Goal: Information Seeking & Learning: Learn about a topic

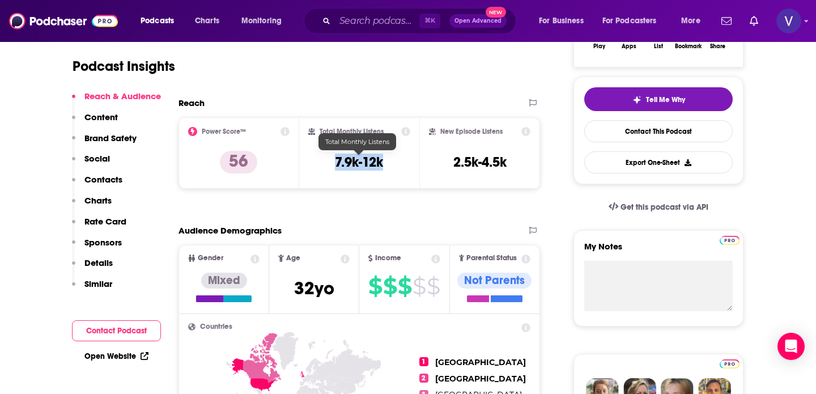
drag, startPoint x: 389, startPoint y: 139, endPoint x: 336, endPoint y: 138, distance: 52.7
click at [336, 138] on div "Total Monthly Listens 7.9k-12k" at bounding box center [359, 153] width 103 height 52
copy h3 "7.9k-12k"
click at [355, 24] on input "Search podcasts, credits, & more..." at bounding box center [377, 21] width 84 height 18
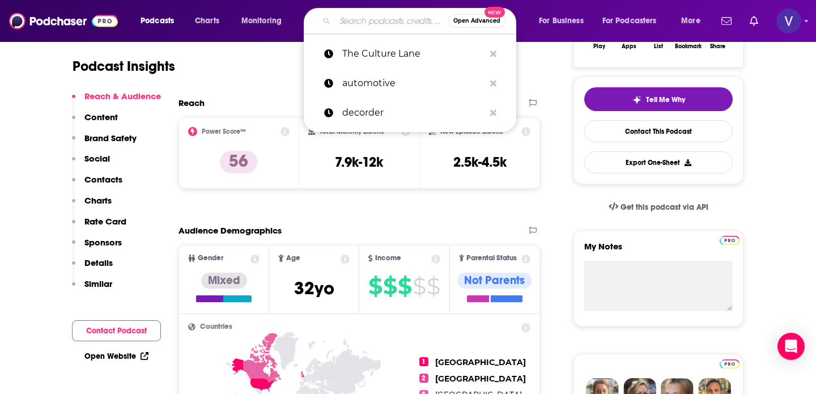
paste input "Bloomberg Tech Disruptors"
type input "Bloomberg Tech Disruptors"
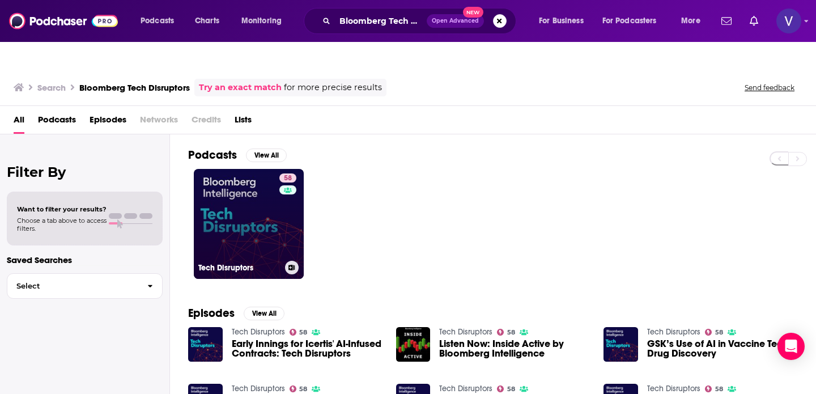
click at [264, 173] on link "58 Tech Disruptors" at bounding box center [249, 224] width 110 height 110
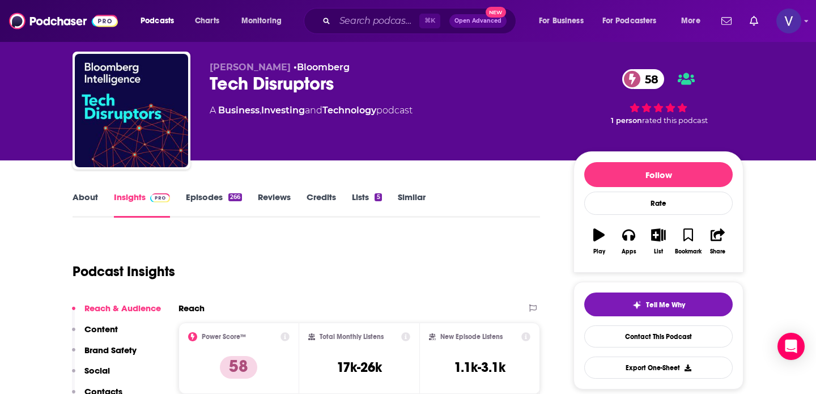
scroll to position [100, 0]
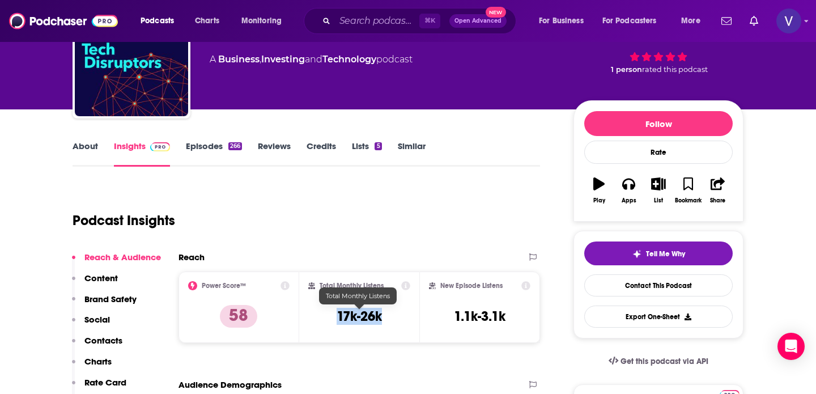
drag, startPoint x: 394, startPoint y: 295, endPoint x: 321, endPoint y: 293, distance: 73.2
click at [321, 294] on div "Total Monthly Listens 17k-26k" at bounding box center [359, 307] width 103 height 52
copy h3 "17k-26k"
click at [355, 28] on input "Search podcasts, credits, & more..." at bounding box center [377, 21] width 84 height 18
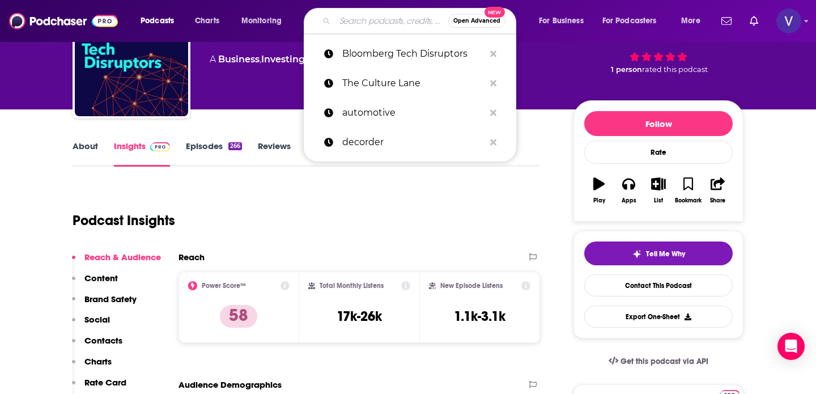
paste input "Building Better with [PERSON_NAME]"
type input "Building Better with [PERSON_NAME]"
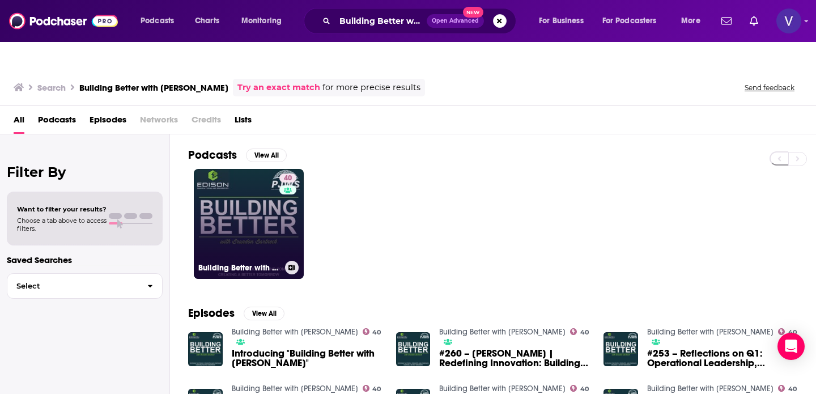
click at [268, 210] on link "40 Building Better with [PERSON_NAME]" at bounding box center [249, 224] width 110 height 110
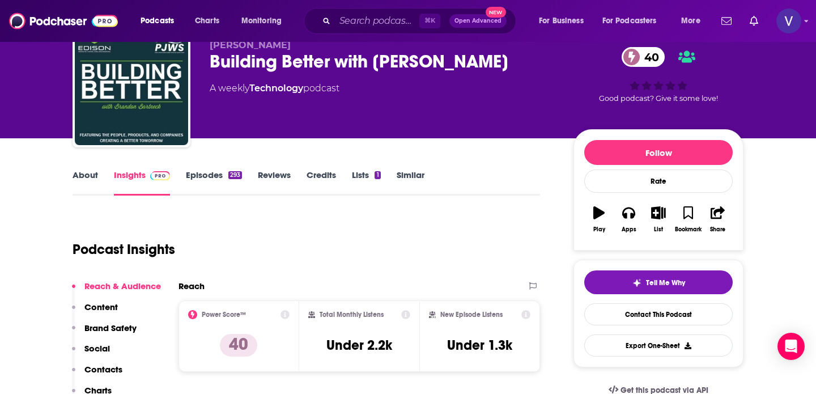
scroll to position [79, 0]
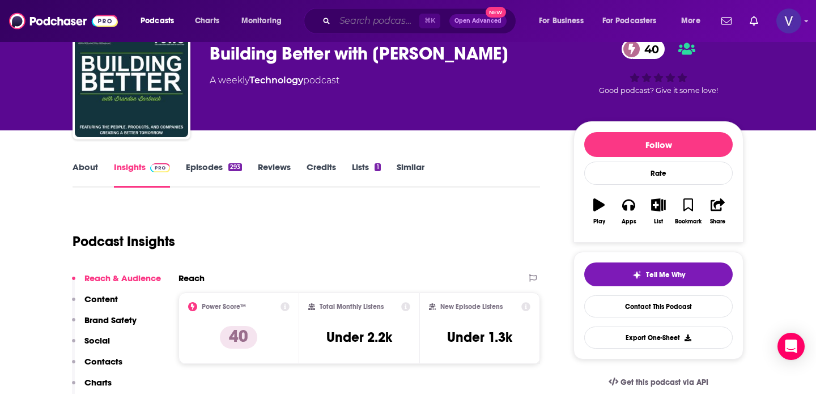
click at [375, 26] on input "Search podcasts, credits, & more..." at bounding box center [377, 21] width 84 height 18
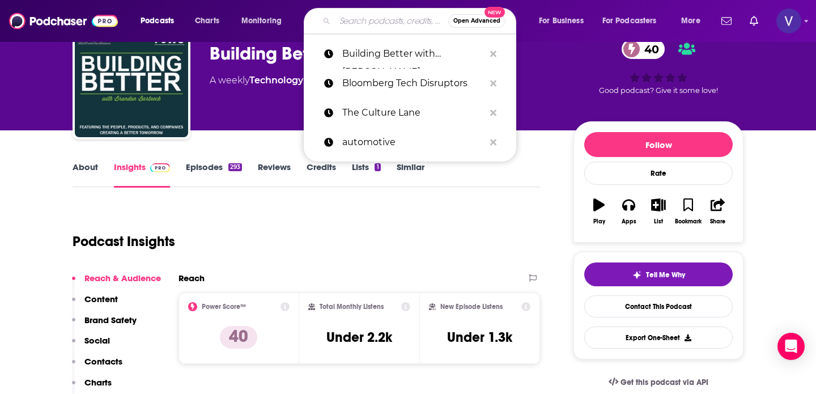
paste input "Car Stuff Podcast"
type input "Car Stuff Podcast"
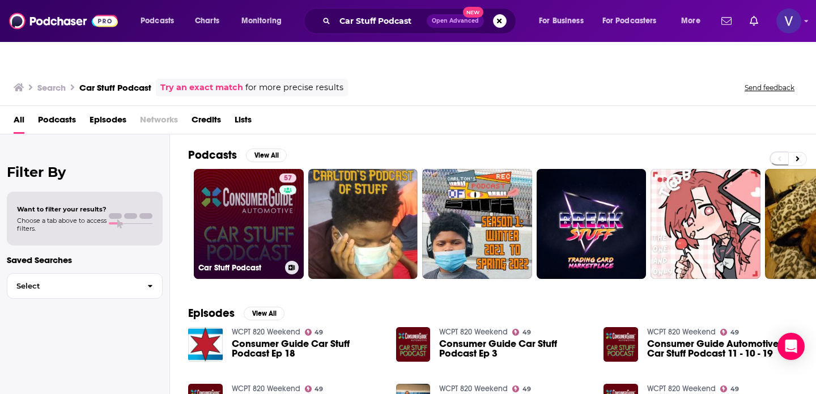
click at [252, 170] on link "57 Car Stuff Podcast" at bounding box center [249, 224] width 110 height 110
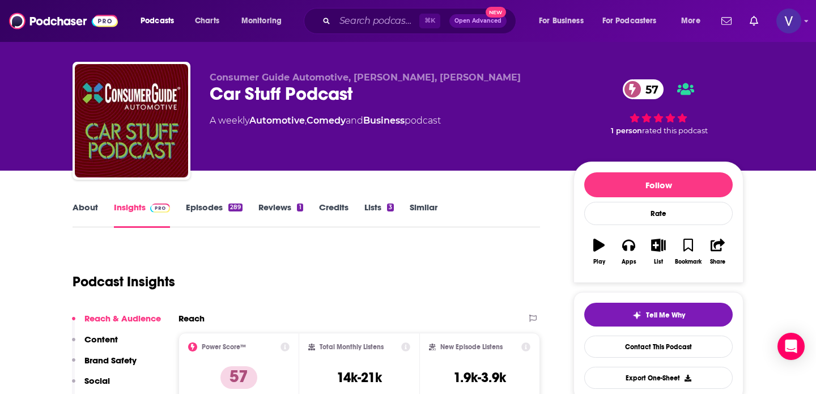
scroll to position [96, 0]
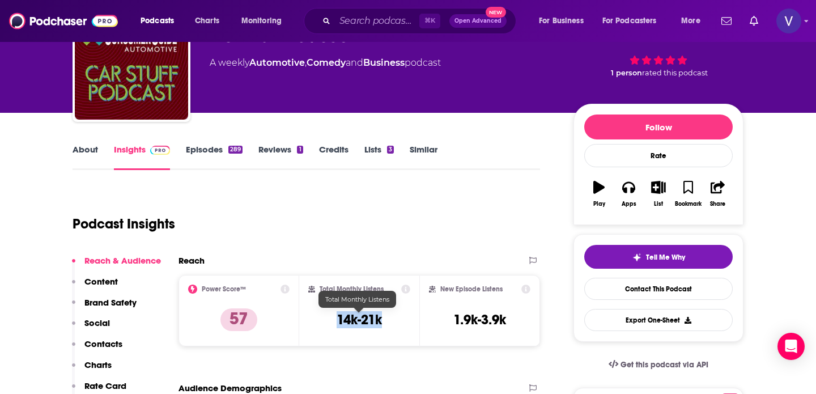
drag, startPoint x: 390, startPoint y: 304, endPoint x: 332, endPoint y: 291, distance: 58.7
click at [333, 291] on div "Total Monthly Listens 14k-21k" at bounding box center [359, 311] width 103 height 52
copy h3 "14k-21k"
click at [366, 24] on input "Search podcasts, credits, & more..." at bounding box center [377, 21] width 84 height 18
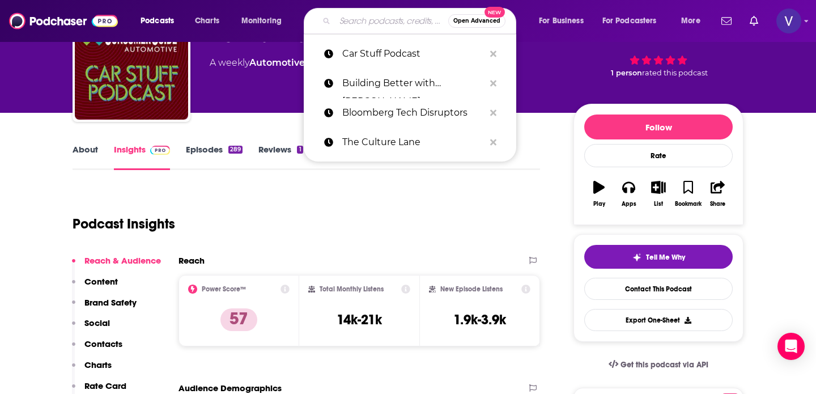
paste input "Decoder with [PERSON_NAME]"
type input "Decoder with [PERSON_NAME]"
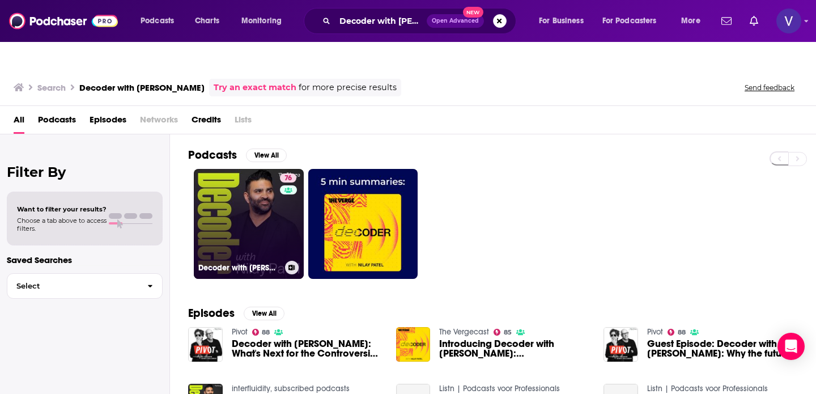
click at [204, 169] on link "76 Decoder with [PERSON_NAME]" at bounding box center [249, 224] width 110 height 110
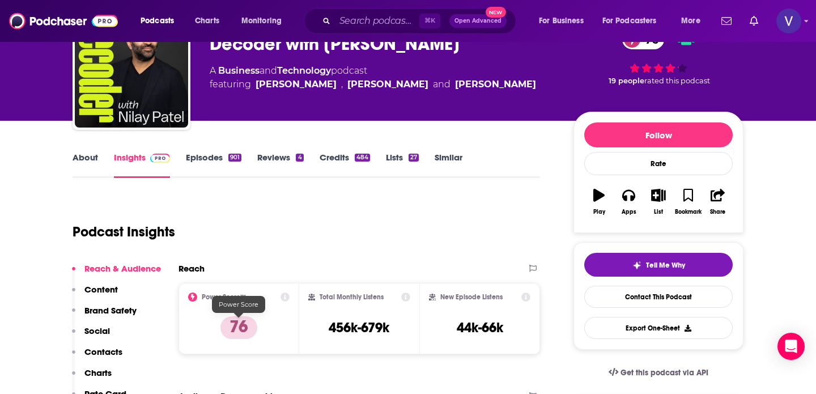
scroll to position [127, 0]
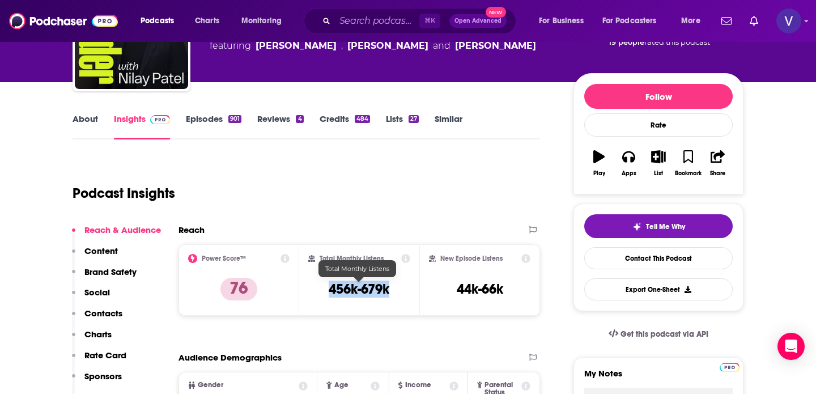
drag, startPoint x: 398, startPoint y: 265, endPoint x: 325, endPoint y: 266, distance: 72.6
click at [325, 266] on div "Total Monthly Listens 456k-679k" at bounding box center [359, 280] width 103 height 52
copy h3 "456k-679k"
click at [379, 22] on input "Search podcasts, credits, & more..." at bounding box center [377, 21] width 84 height 18
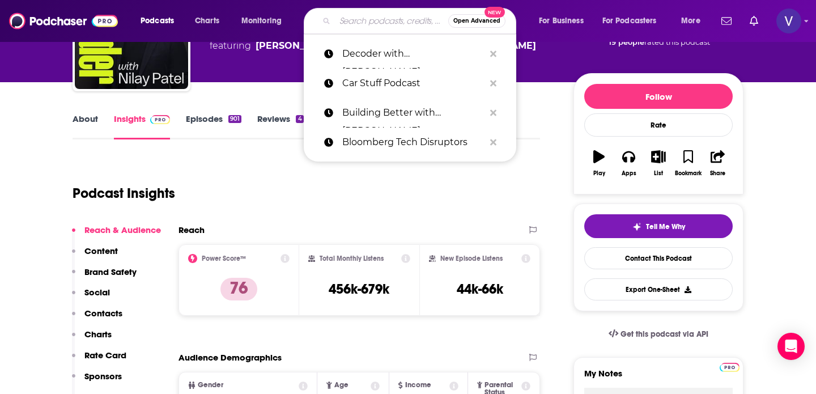
paste input "Shift: A Podcast about Mobiltiy"
type input "Shift: A Podcast about Mobiltiy"
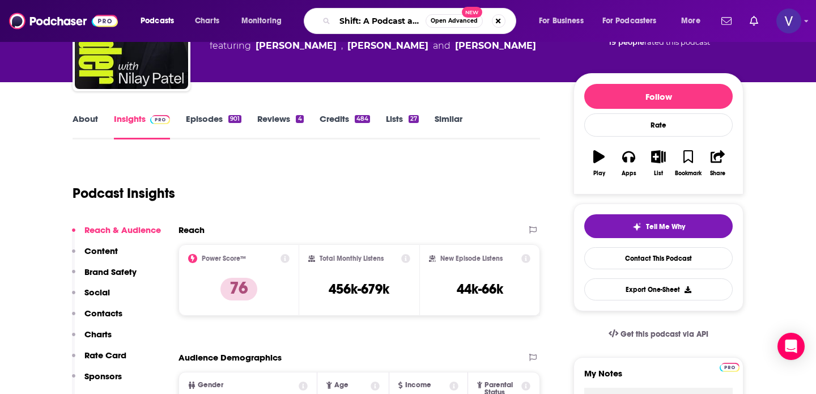
scroll to position [0, 48]
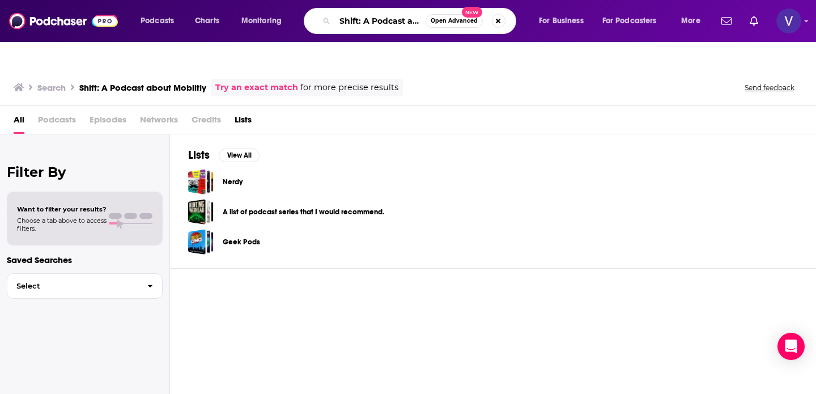
scroll to position [0, 48]
drag, startPoint x: 361, startPoint y: 20, endPoint x: 429, endPoint y: 22, distance: 68.1
click at [429, 22] on div "Shift: A Podcast about Mobiltiy Open Advanced New" at bounding box center [410, 21] width 213 height 26
type input "Shift"
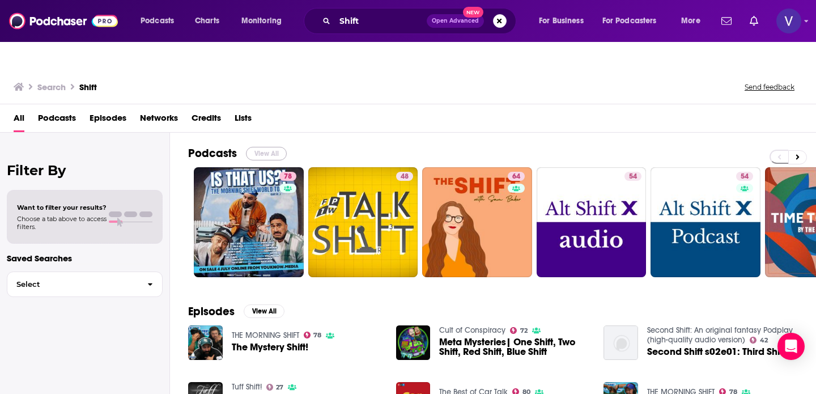
click at [277, 147] on button "View All" at bounding box center [266, 154] width 41 height 14
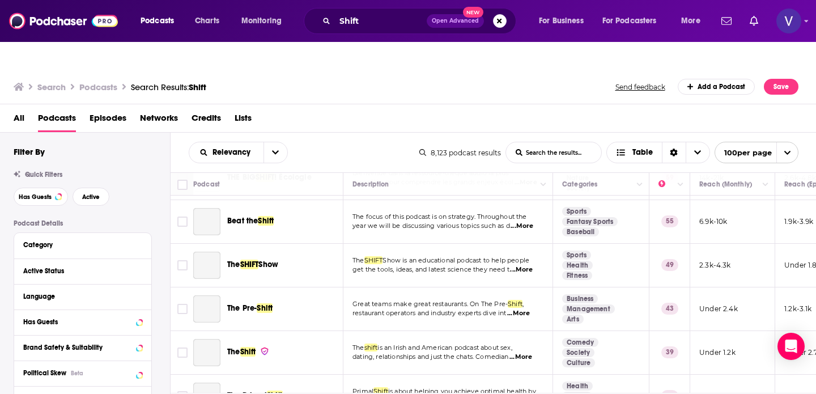
scroll to position [1112, 0]
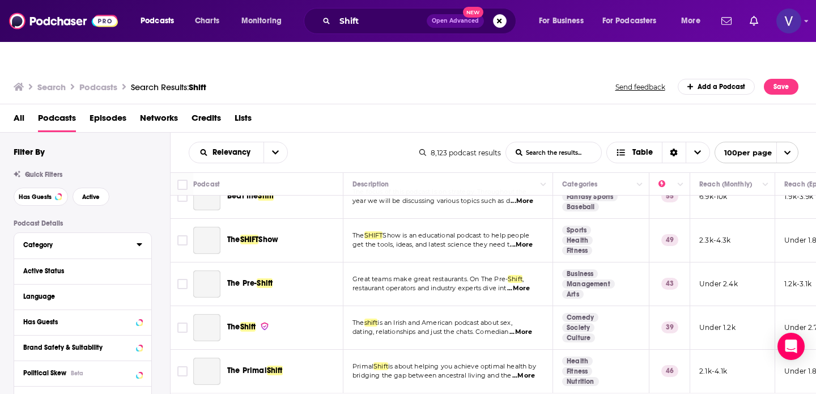
click at [98, 238] on button "Category" at bounding box center [79, 245] width 113 height 14
click at [83, 241] on div "Category" at bounding box center [76, 245] width 106 height 8
click at [72, 241] on div "Category" at bounding box center [76, 245] width 106 height 8
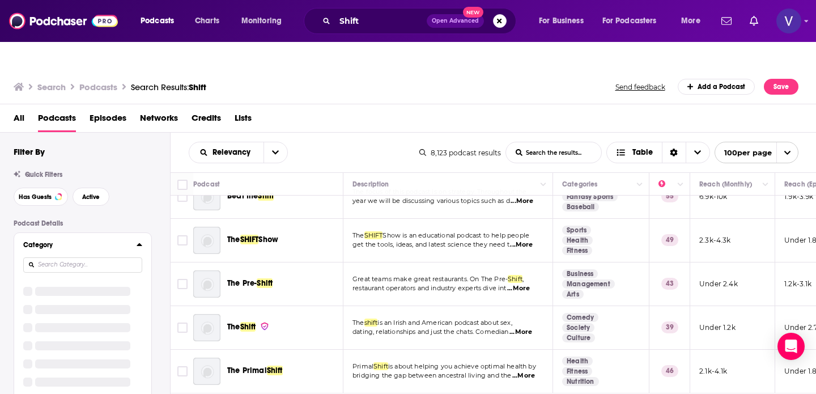
click at [50, 257] on input at bounding box center [82, 264] width 119 height 15
type input "auto"
click at [327, 79] on div "Search Podcasts Search Results: Shift Send feedback Add a Podcast Save" at bounding box center [406, 87] width 785 height 16
click at [63, 35] on div "Podcasts Charts Monitoring Shift Open Advanced New For Business For Podcasters …" at bounding box center [408, 21] width 816 height 42
click at [65, 24] on img at bounding box center [63, 21] width 109 height 22
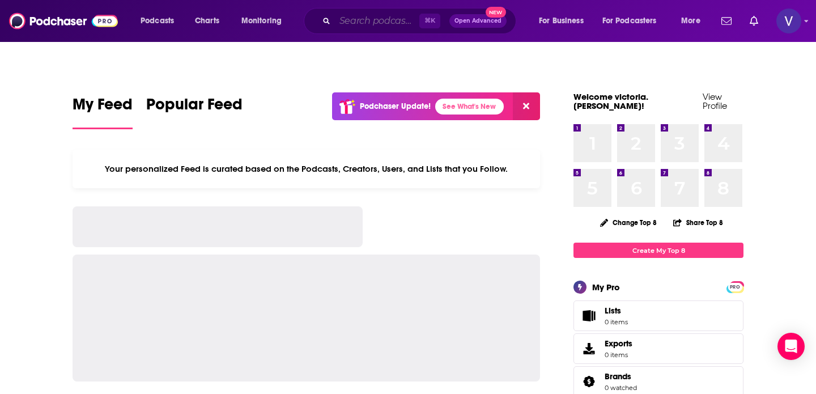
click at [341, 26] on input "Search podcasts, credits, & more..." at bounding box center [377, 21] width 84 height 18
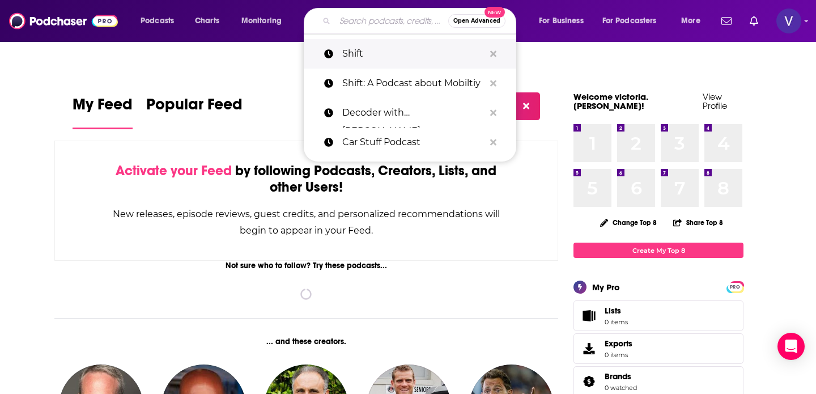
click at [355, 58] on p "Shift" at bounding box center [413, 53] width 142 height 29
type input "Shift"
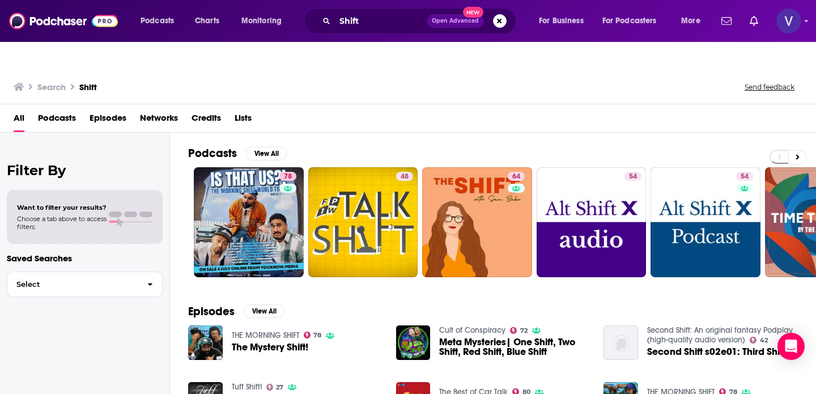
click at [63, 109] on span "Podcasts" at bounding box center [57, 120] width 38 height 23
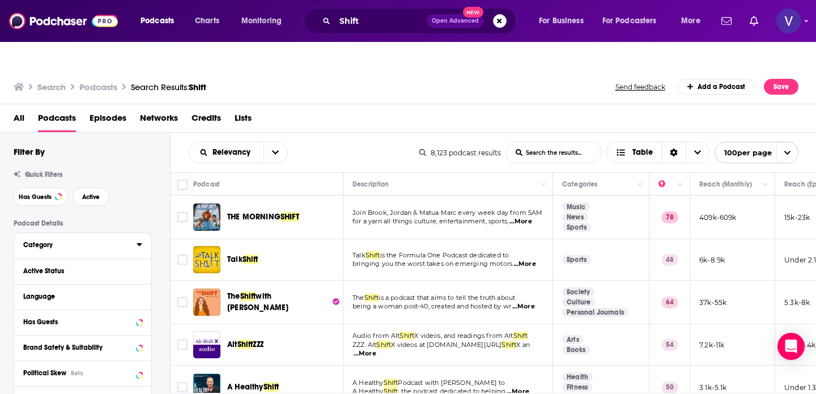
click at [46, 241] on div "Category" at bounding box center [76, 245] width 106 height 8
click at [47, 257] on input at bounding box center [82, 264] width 119 height 15
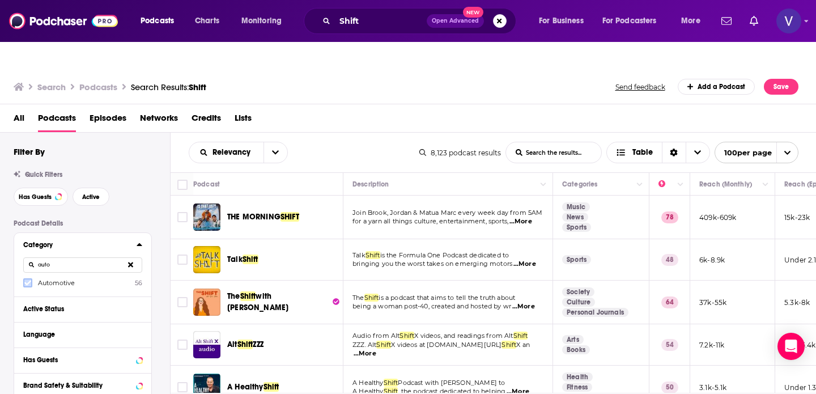
type input "auto"
click at [28, 281] on icon at bounding box center [27, 283] width 7 height 5
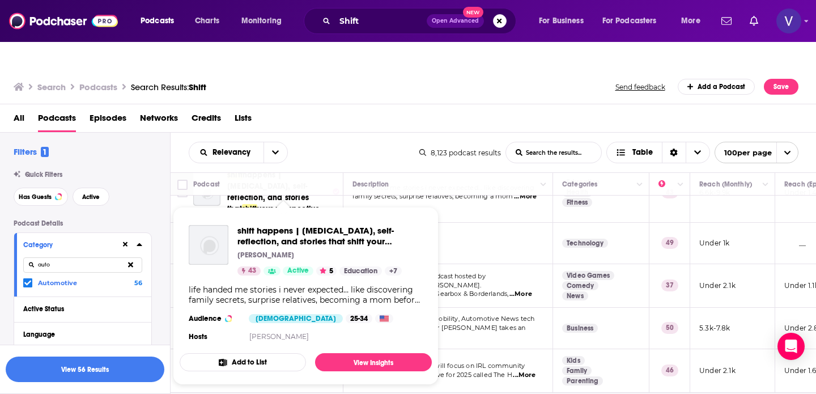
scroll to position [768, 0]
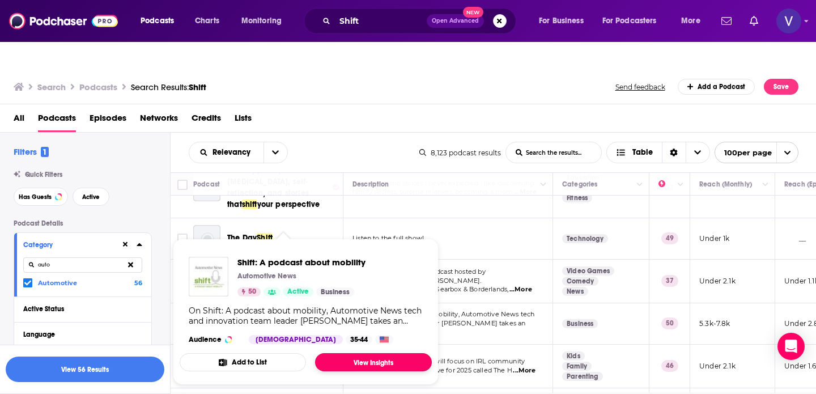
click at [357, 353] on link "View Insights" at bounding box center [373, 362] width 117 height 18
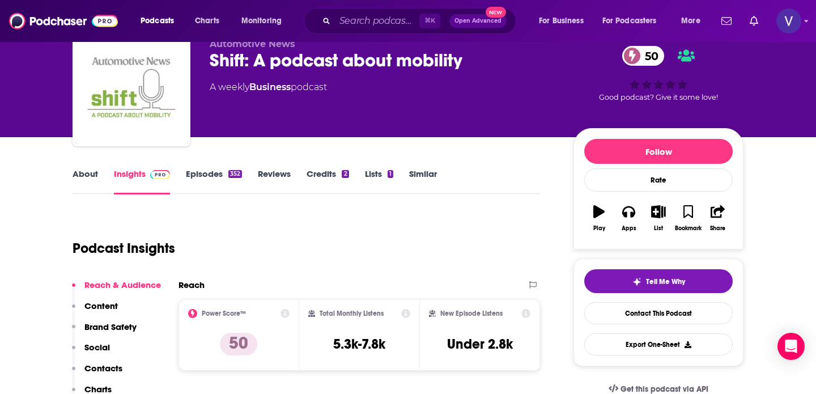
scroll to position [83, 0]
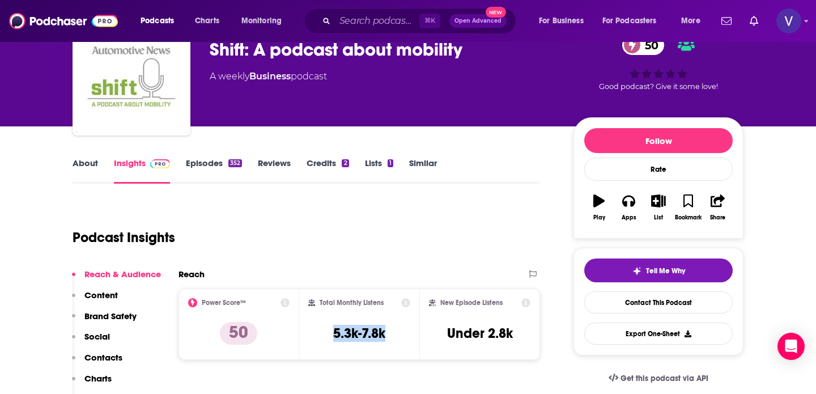
drag, startPoint x: 396, startPoint y: 305, endPoint x: 321, endPoint y: 304, distance: 74.8
click at [321, 305] on div "Total Monthly Listens 5.3k-7.8k" at bounding box center [359, 324] width 103 height 52
copy h3 "5.3k-7.8k"
click at [360, 25] on input "Search podcasts, credits, & more..." at bounding box center [377, 21] width 84 height 18
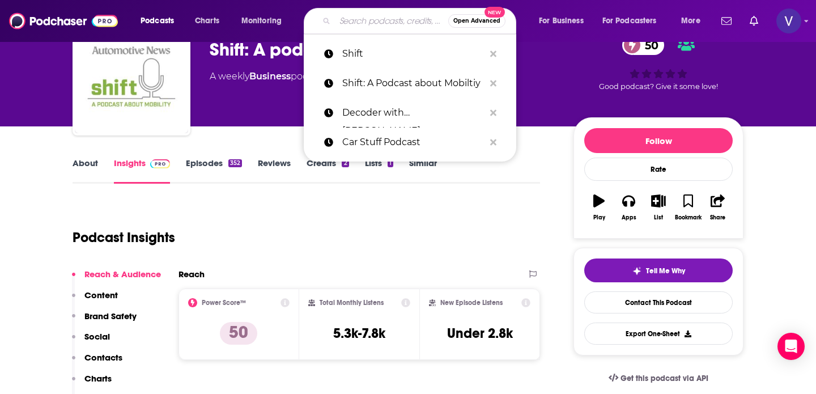
paste input "The Automotive Leaders Podcast"
type input "The Automotive Leaders Podcast"
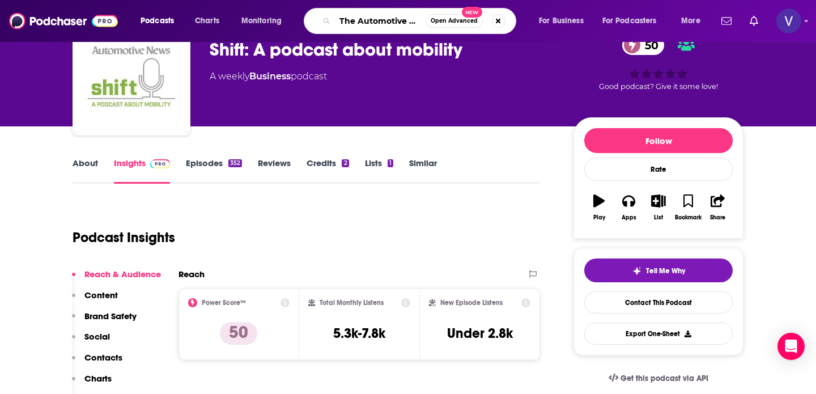
scroll to position [0, 57]
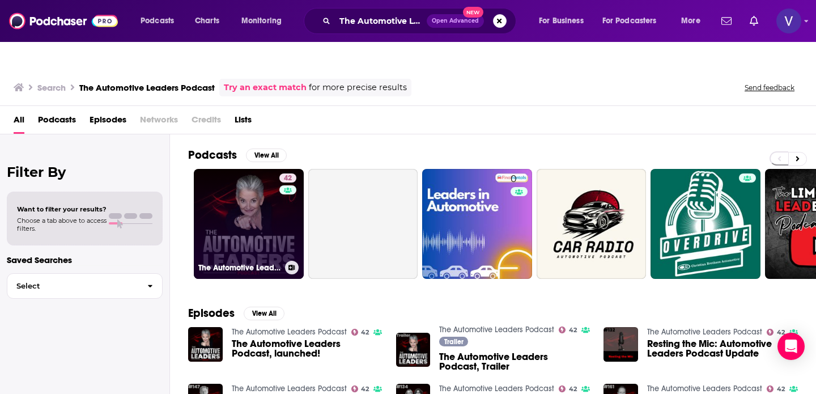
click at [251, 180] on link "42 The Automotive Leaders Podcast" at bounding box center [249, 224] width 110 height 110
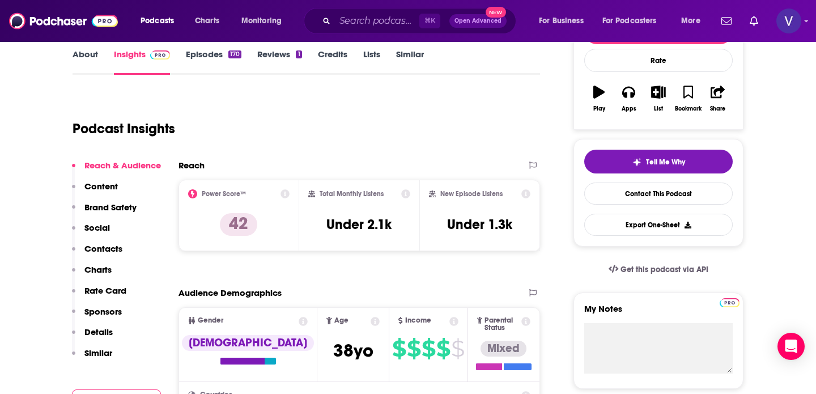
scroll to position [197, 0]
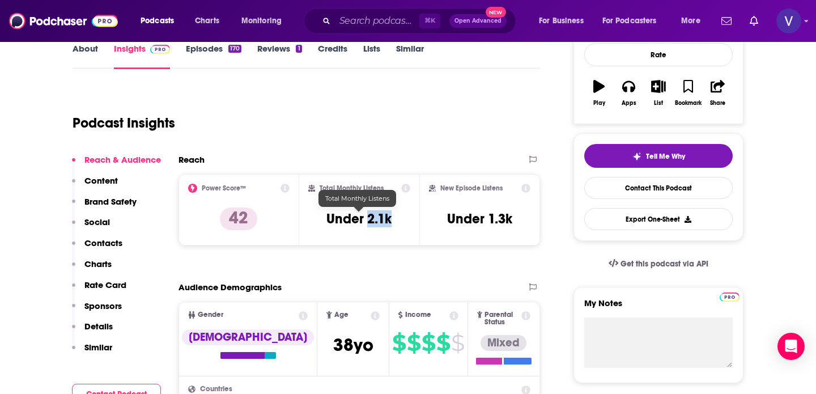
drag, startPoint x: 397, startPoint y: 197, endPoint x: 365, endPoint y: 195, distance: 31.8
click at [365, 196] on div "Total Monthly Listens Under 2.1k" at bounding box center [359, 210] width 103 height 52
copy h3 "2.1k"
click at [159, 26] on span "Podcasts" at bounding box center [157, 21] width 33 height 16
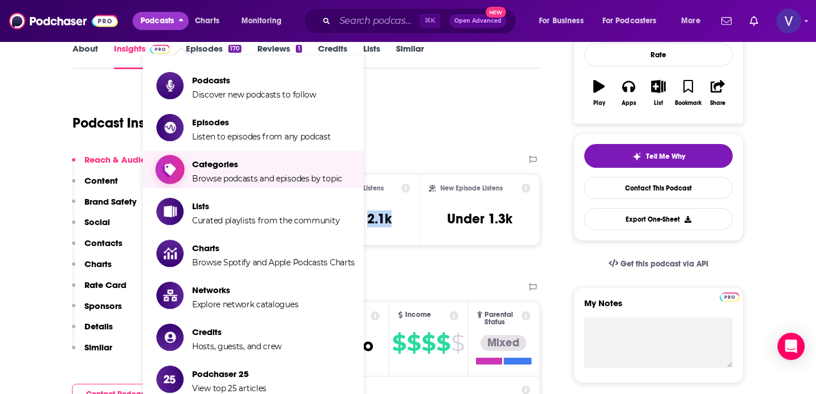
click at [235, 173] on span "Browse podcasts and episodes by topic" at bounding box center [267, 178] width 150 height 10
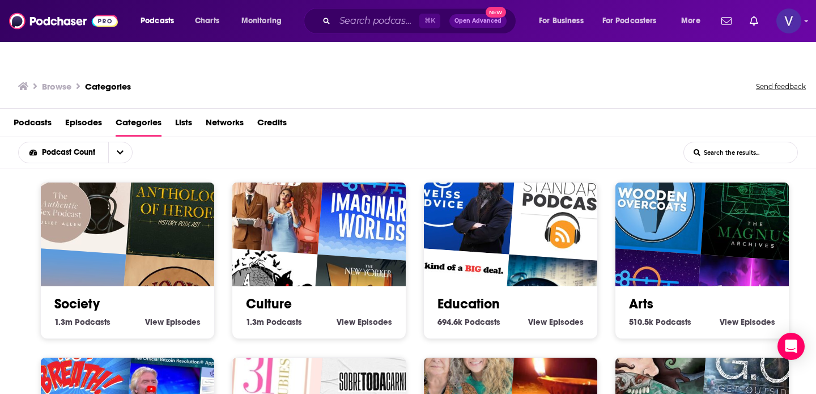
click at [722, 142] on input "List Search Input" at bounding box center [740, 152] width 113 height 20
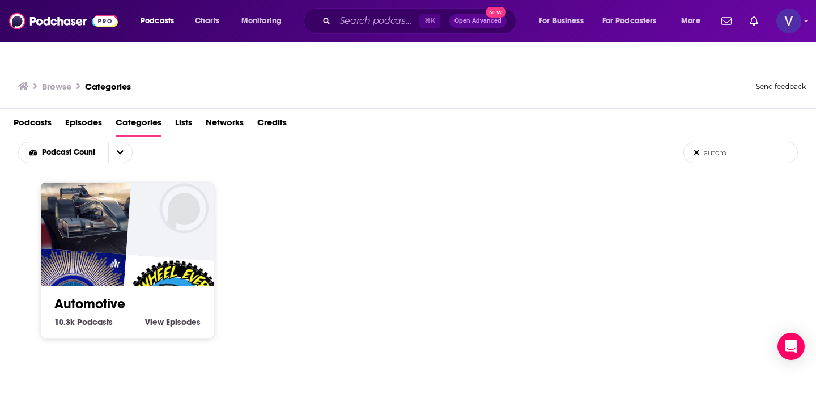
type input "autom"
click at [148, 295] on h2 "Automotive" at bounding box center [127, 303] width 146 height 17
click at [179, 317] on span "Episodes" at bounding box center [183, 322] width 35 height 10
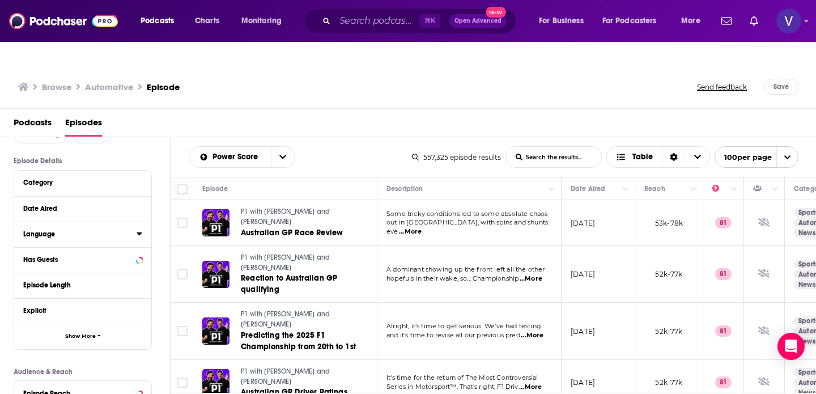
scroll to position [75, 0]
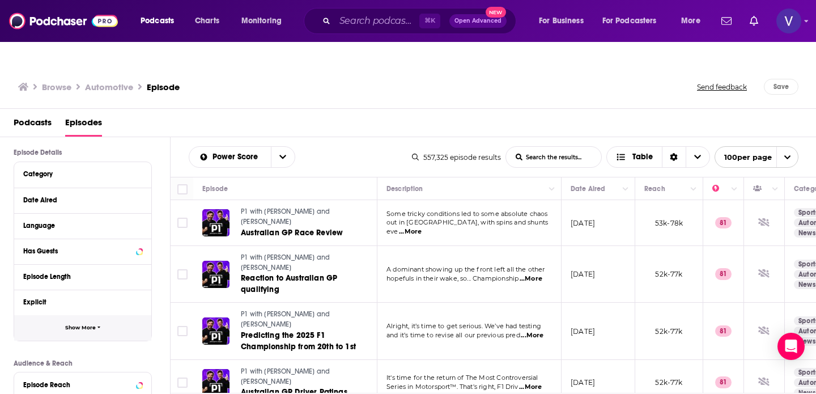
click at [68, 325] on span "Show More" at bounding box center [80, 328] width 31 height 6
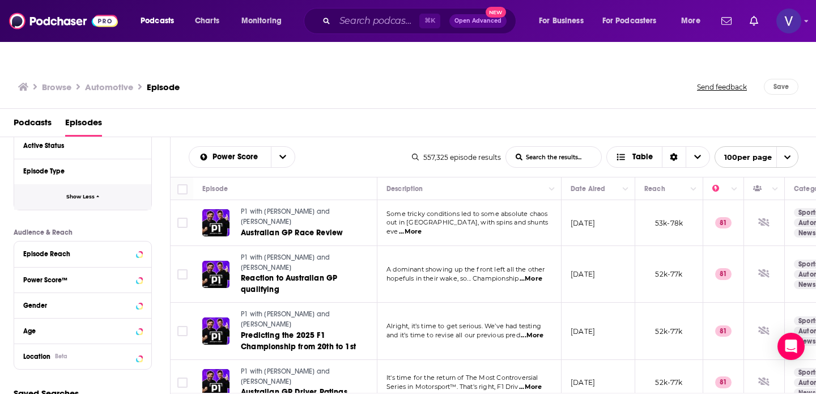
scroll to position [262, 0]
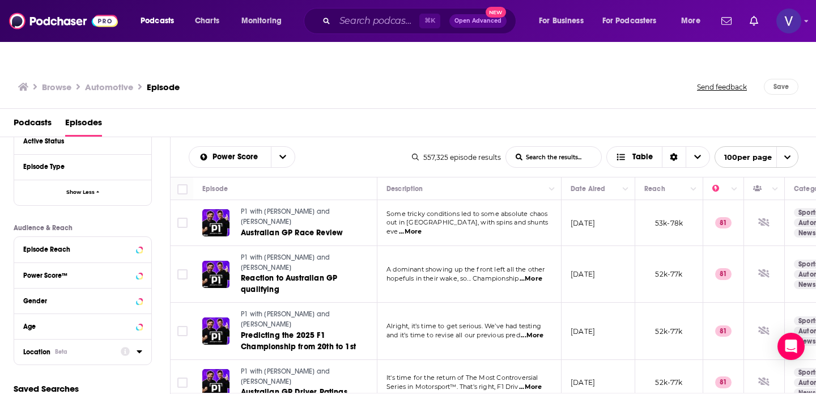
click at [138, 347] on icon at bounding box center [140, 351] width 6 height 9
click at [28, 393] on icon at bounding box center [27, 401] width 7 height 7
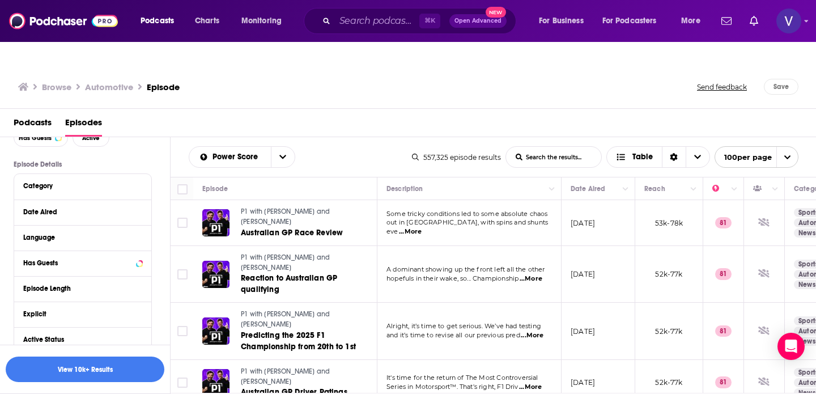
scroll to position [134, 0]
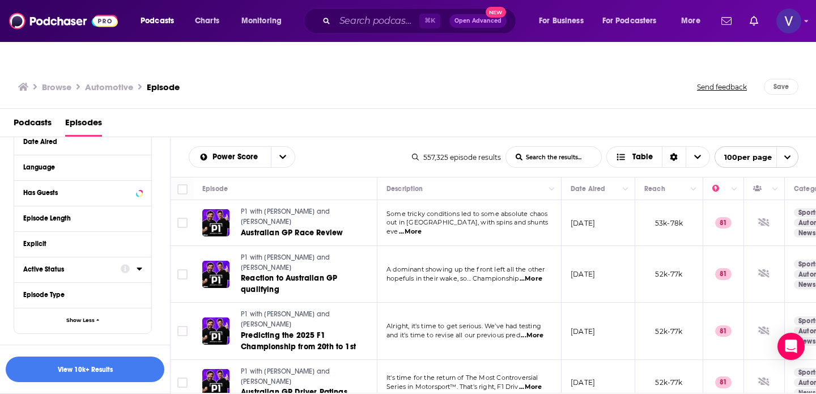
click at [67, 265] on div "Active Status" at bounding box center [68, 269] width 90 height 8
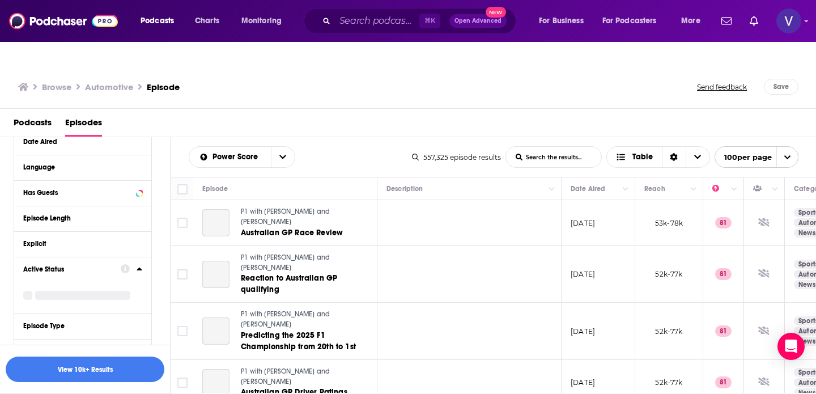
click at [57, 265] on div "Active Status" at bounding box center [68, 269] width 90 height 8
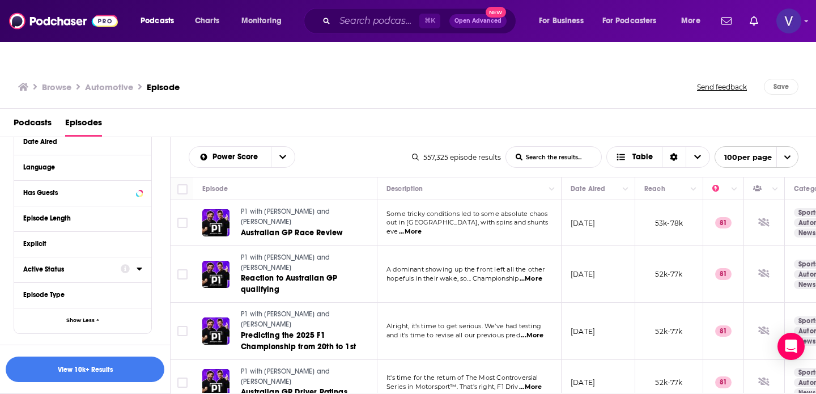
click at [57, 265] on div "Active Status" at bounding box center [68, 269] width 90 height 8
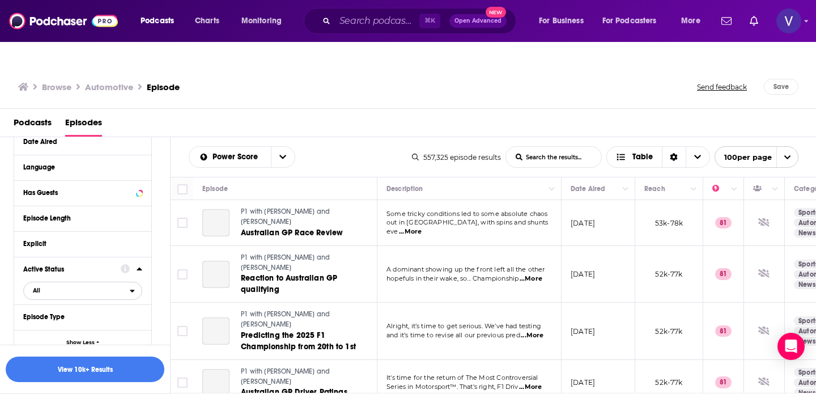
click at [48, 283] on span "All" at bounding box center [77, 290] width 106 height 15
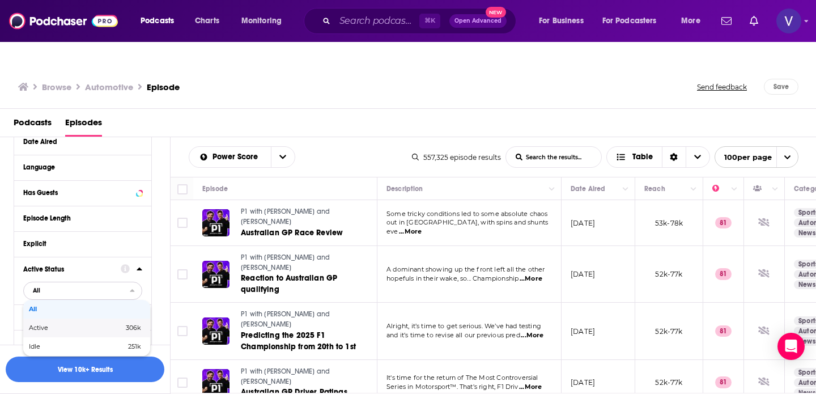
click at [41, 325] on span "Active" at bounding box center [57, 328] width 57 height 6
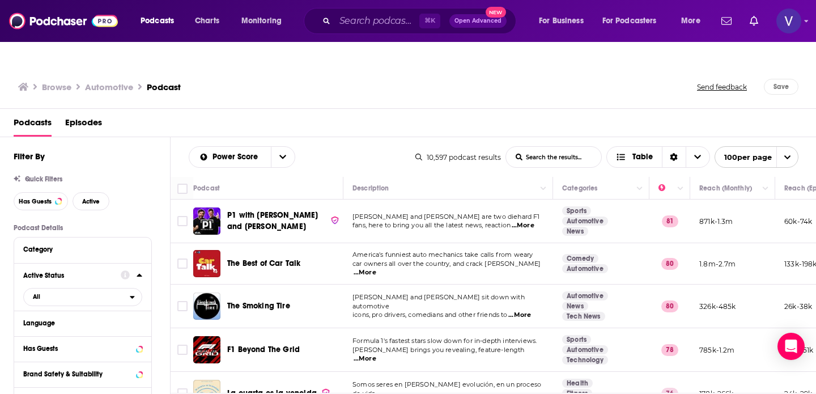
click at [111, 289] on span "All" at bounding box center [77, 296] width 106 height 15
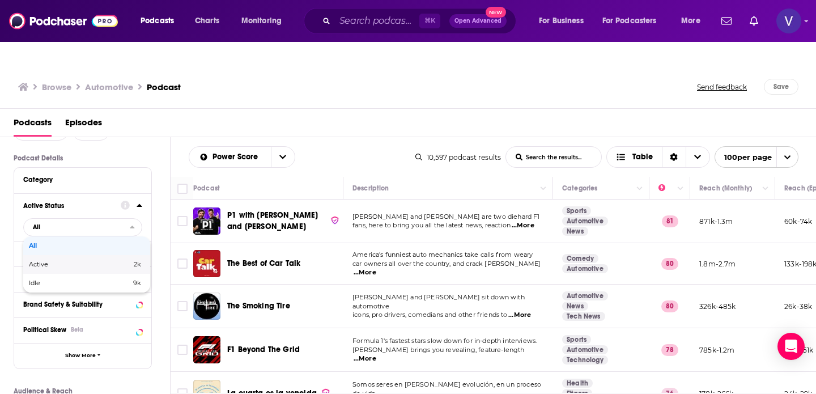
click at [54, 261] on span "Active" at bounding box center [59, 264] width 61 height 6
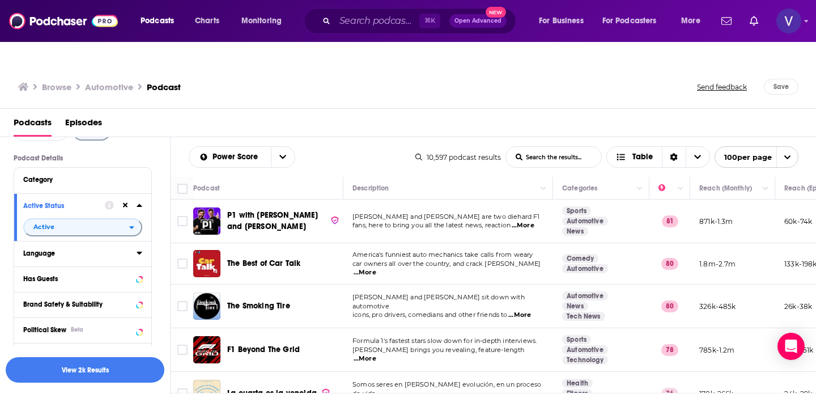
click at [136, 246] on button "Language" at bounding box center [79, 253] width 113 height 14
click at [93, 286] on label "English 6k" at bounding box center [82, 291] width 119 height 10
click at [28, 295] on input "multiSelectOption-en-0" at bounding box center [28, 295] width 0 height 0
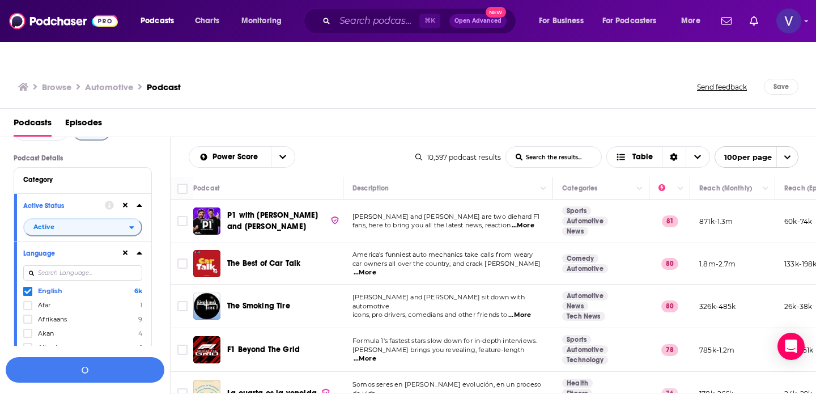
click at [141, 248] on icon at bounding box center [140, 252] width 6 height 9
click at [139, 274] on icon at bounding box center [140, 278] width 6 height 9
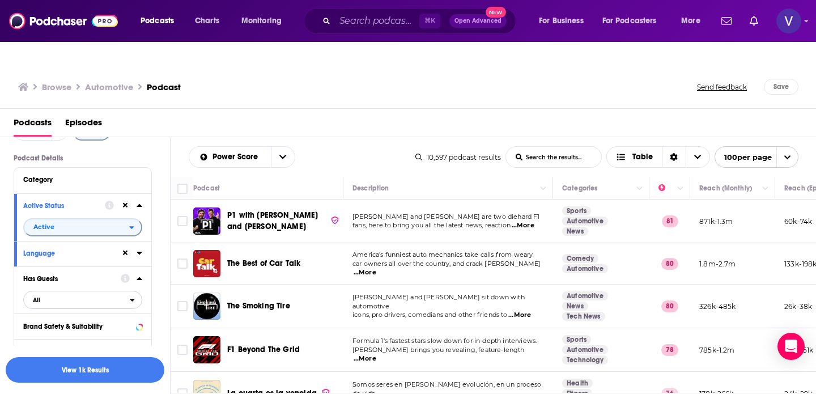
click at [98, 293] on span "All" at bounding box center [77, 300] width 106 height 15
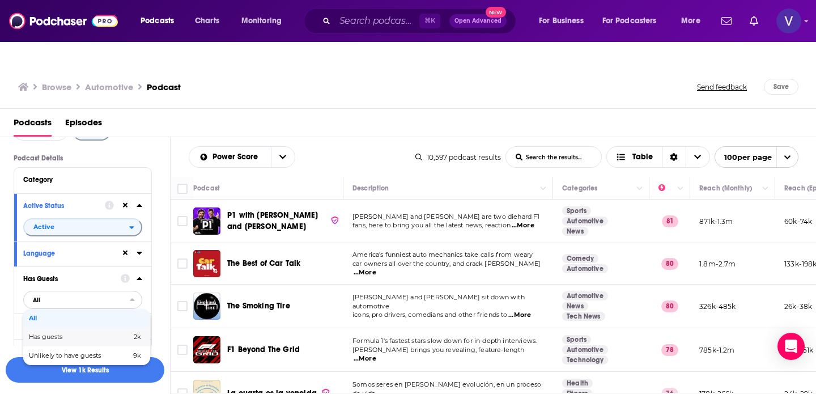
click at [70, 334] on span "Has guests" at bounding box center [63, 337] width 68 height 6
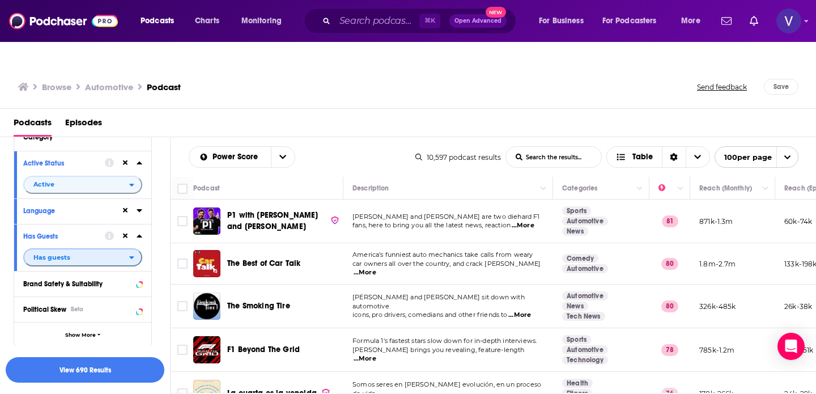
scroll to position [121, 0]
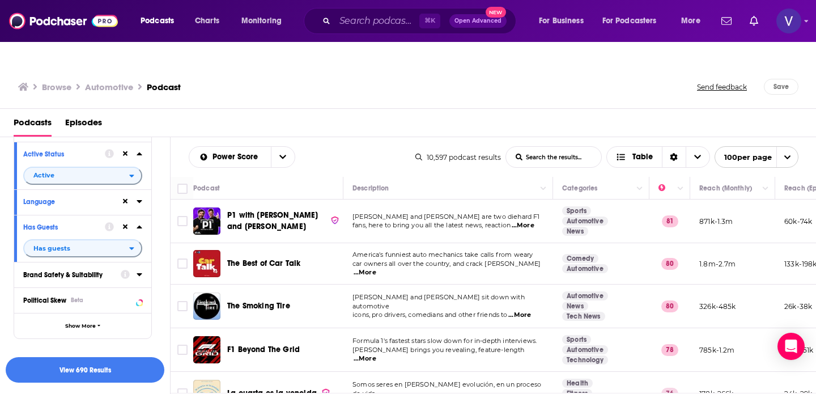
click at [139, 273] on icon at bounding box center [139, 274] width 5 height 3
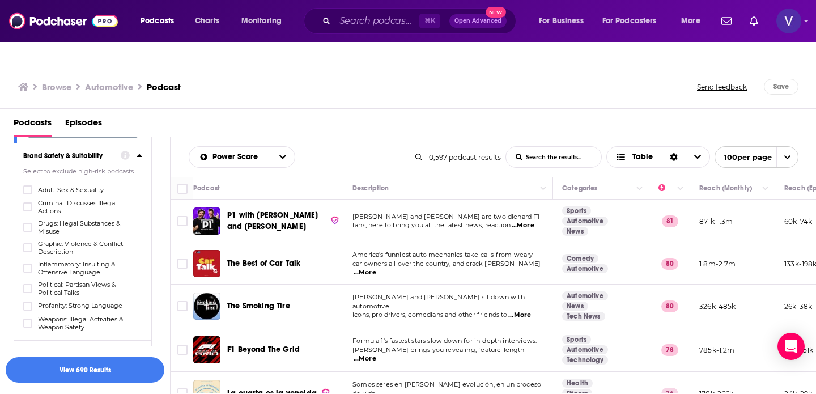
scroll to position [242, 0]
click at [29, 187] on icon at bounding box center [27, 189] width 7 height 5
click at [29, 184] on div "Adult: Sex & Sexuality Criminal: Discusses Illegal Actions Drugs: Illegal Subst…" at bounding box center [82, 257] width 119 height 146
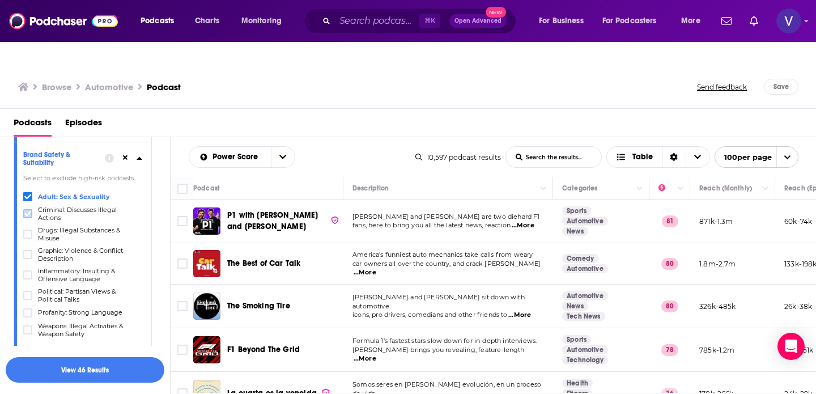
click at [25, 211] on icon at bounding box center [27, 213] width 7 height 5
click at [28, 232] on icon at bounding box center [27, 234] width 7 height 5
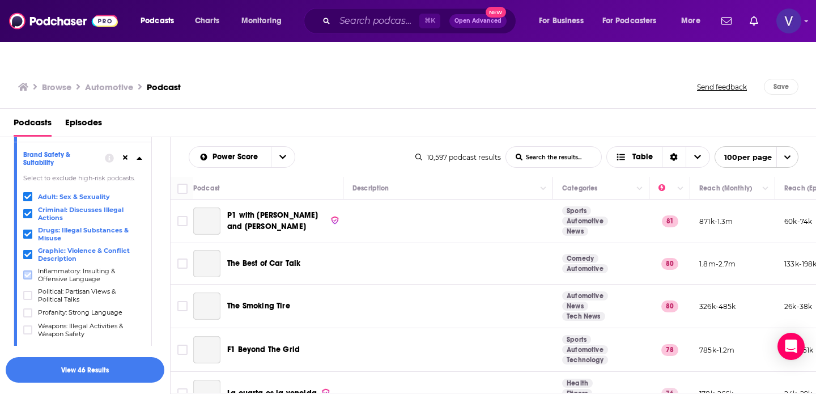
click at [29, 273] on icon at bounding box center [27, 275] width 7 height 5
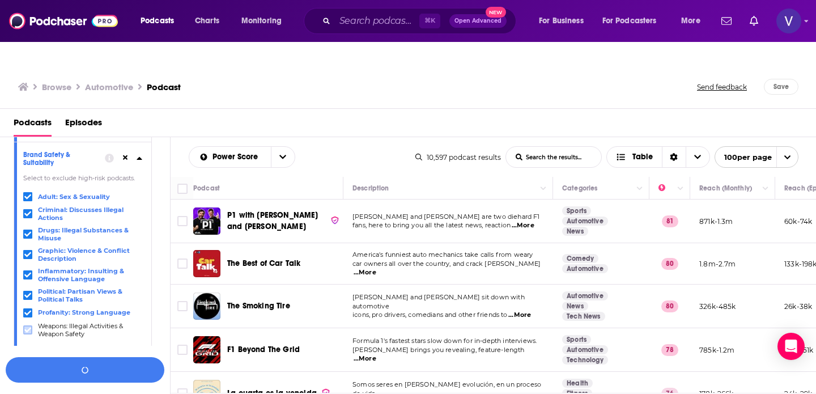
click at [27, 327] on icon at bounding box center [27, 330] width 7 height 7
click at [140, 154] on icon at bounding box center [140, 158] width 6 height 9
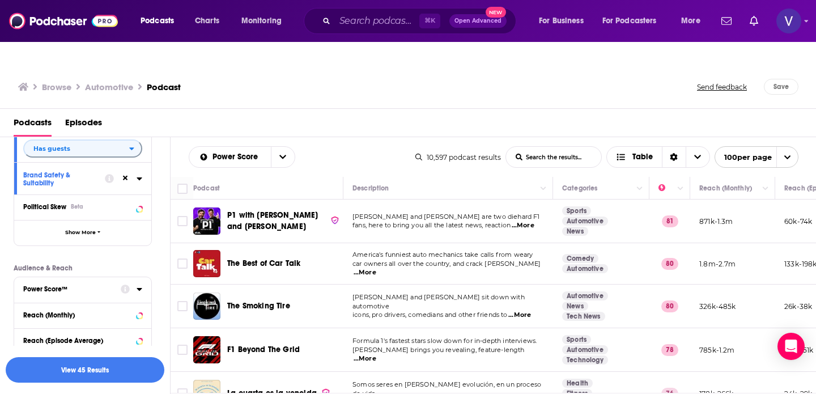
scroll to position [192, 0]
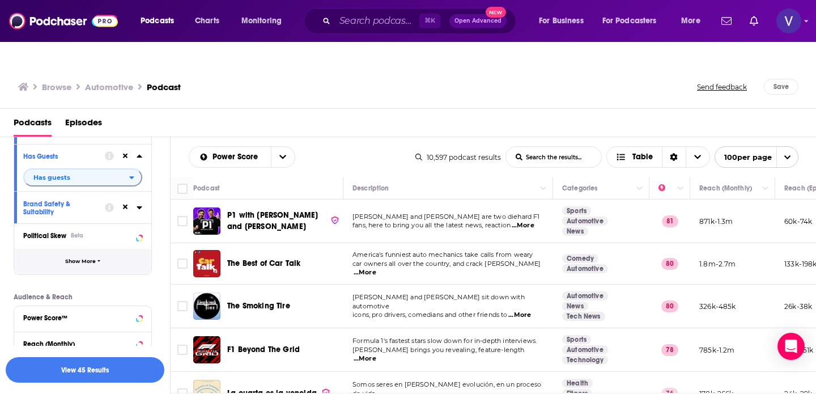
click at [86, 249] on button "Show More" at bounding box center [82, 262] width 137 height 26
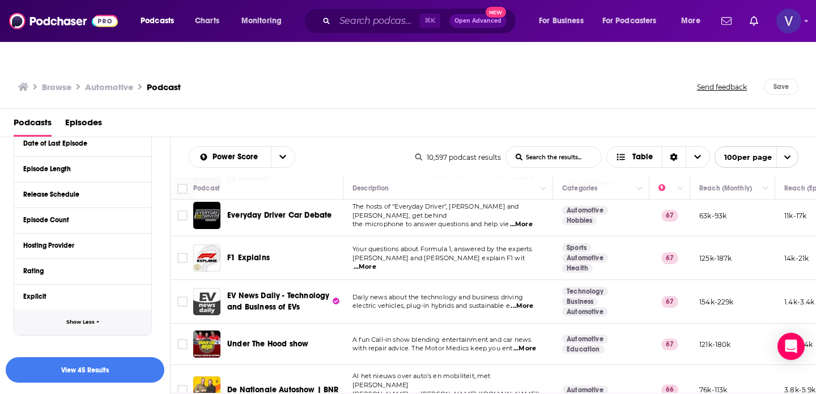
scroll to position [1191, 0]
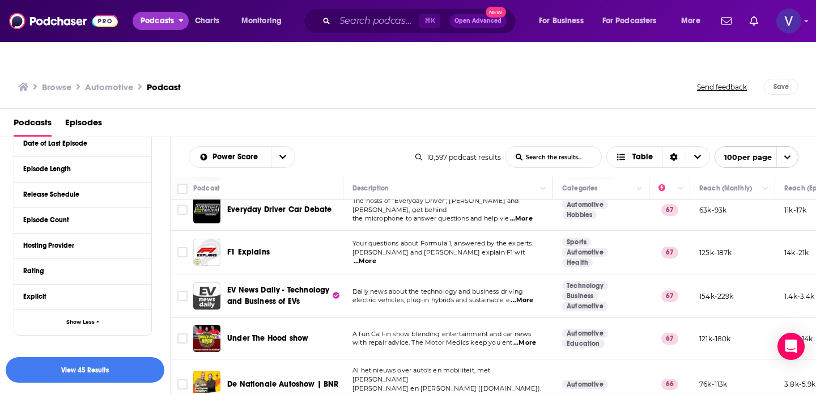
click at [171, 14] on span "Podcasts" at bounding box center [157, 21] width 33 height 16
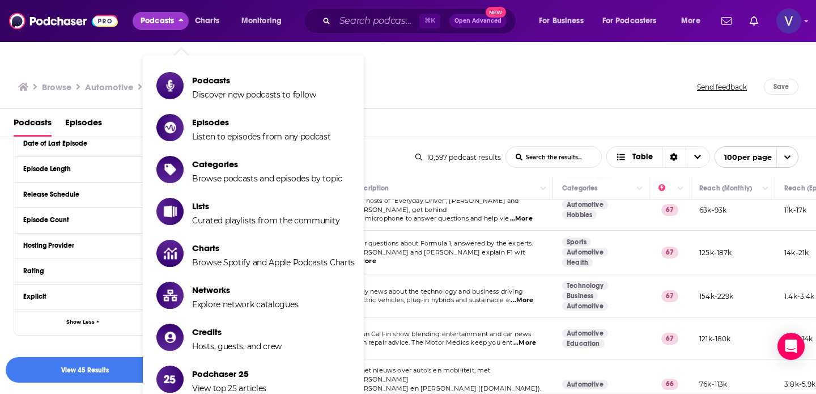
click at [421, 79] on div "Browse Automotive Podcast" at bounding box center [358, 87] width 680 height 16
